Goal: Transaction & Acquisition: Purchase product/service

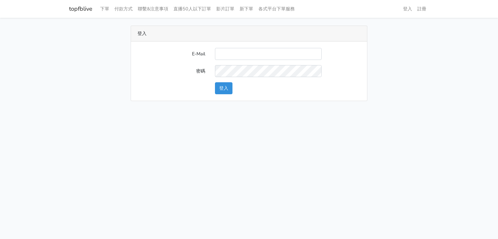
type input "g07231987@gmail.com"
click at [224, 88] on button "登入" at bounding box center [223, 88] width 17 height 12
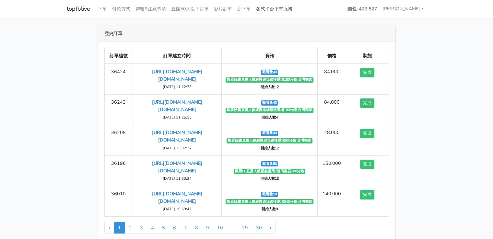
click at [272, 11] on link "各式平台下單服務" at bounding box center [273, 9] width 41 height 13
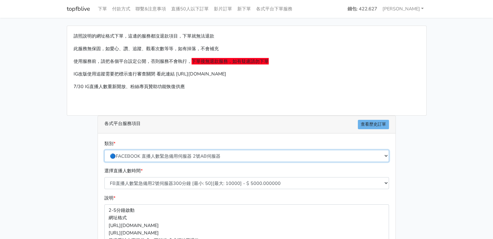
click at [171, 153] on select "🔵FACEBOOK 直播人數緊急備用伺服器 2號AB伺服器 🔵FACEBOOK 網軍專用貼文留言 安全保密 🔵9/30 FACEBOOK 直播人數緩慢進場緩慢…" at bounding box center [246, 156] width 284 height 12
select select "🔵9/30 FACEBOOK 直播人數緩慢進場緩慢退場 台灣獨家"
click at [104, 150] on select "🔵FACEBOOK 直播人數緊急備用伺服器 2號AB伺服器 🔵FACEBOOK 網軍專用貼文留言 安全保密 🔵9/30 FACEBOOK 直播人數緩慢進場緩慢…" at bounding box center [246, 156] width 284 height 12
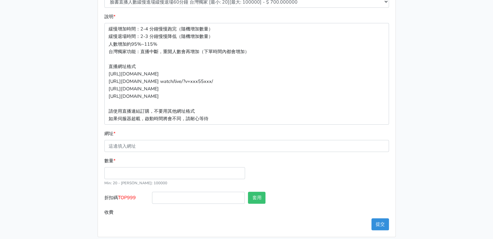
scroll to position [187, 0]
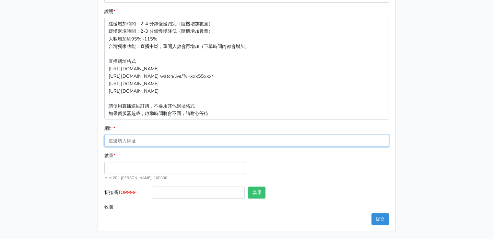
click at [144, 140] on input "網址 *" at bounding box center [246, 141] width 284 height 12
paste input "[URL][DOMAIN_NAME][DOMAIN_NAME]"
type input "[URL][DOMAIN_NAME][DOMAIN_NAME]"
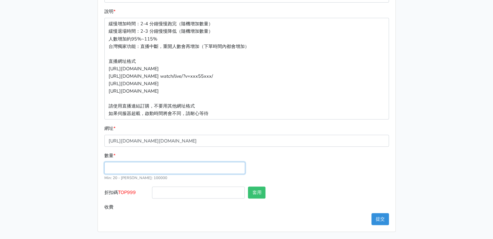
click at [122, 165] on input "數量 *" at bounding box center [174, 168] width 141 height 12
type input "30"
type input "21.000"
click at [302, 174] on div "數量 * 30 Min: 20 - [PERSON_NAME]: 100000" at bounding box center [247, 169] width 288 height 35
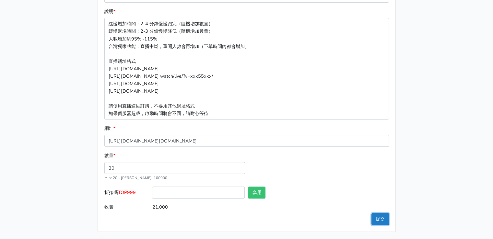
click at [381, 220] on button "提交" at bounding box center [379, 219] width 17 height 12
